Goal: Go to known website: Access a specific website the user already knows

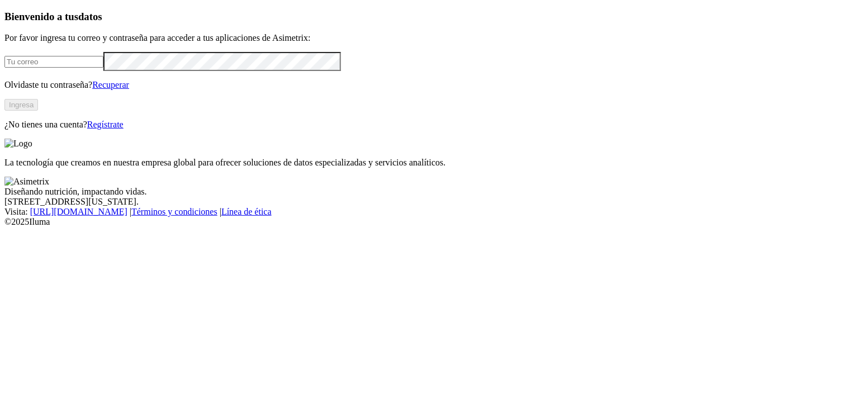
click at [96, 68] on input "email" at bounding box center [53, 62] width 99 height 12
type input "[PERSON_NAME][EMAIL_ADDRESS][PERSON_NAME][DOMAIN_NAME]"
click at [38, 111] on button "Ingresa" at bounding box center [21, 105] width 34 height 12
